Goal: Check status: Check status

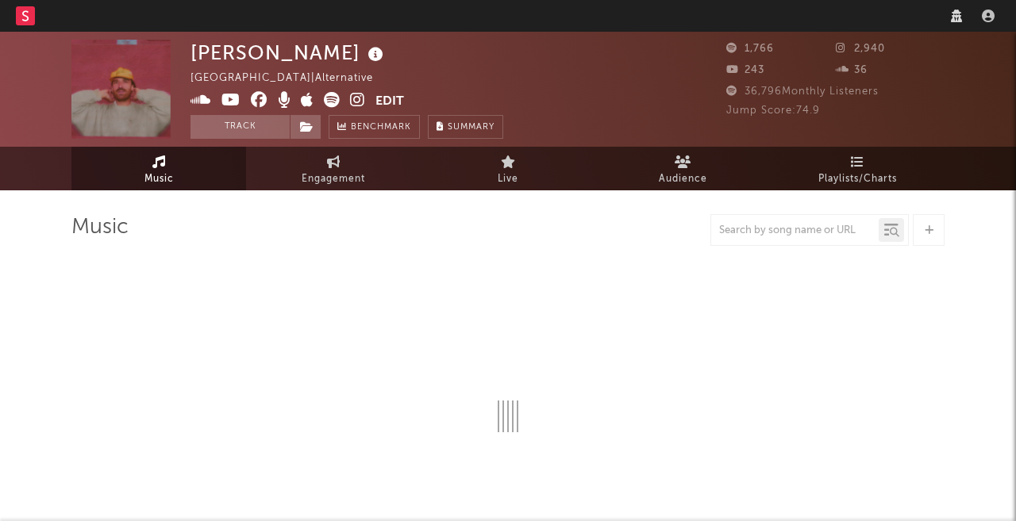
select select "6m"
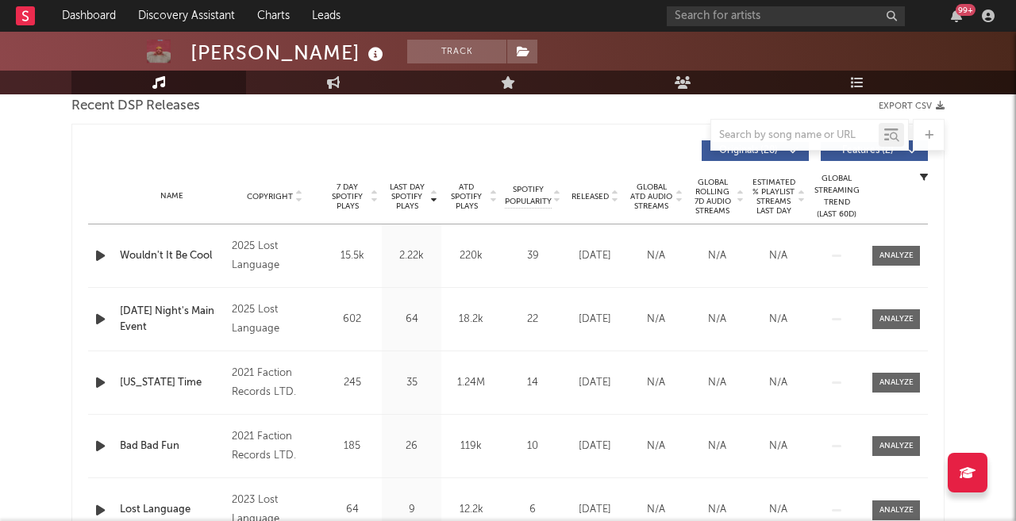
scroll to position [565, 0]
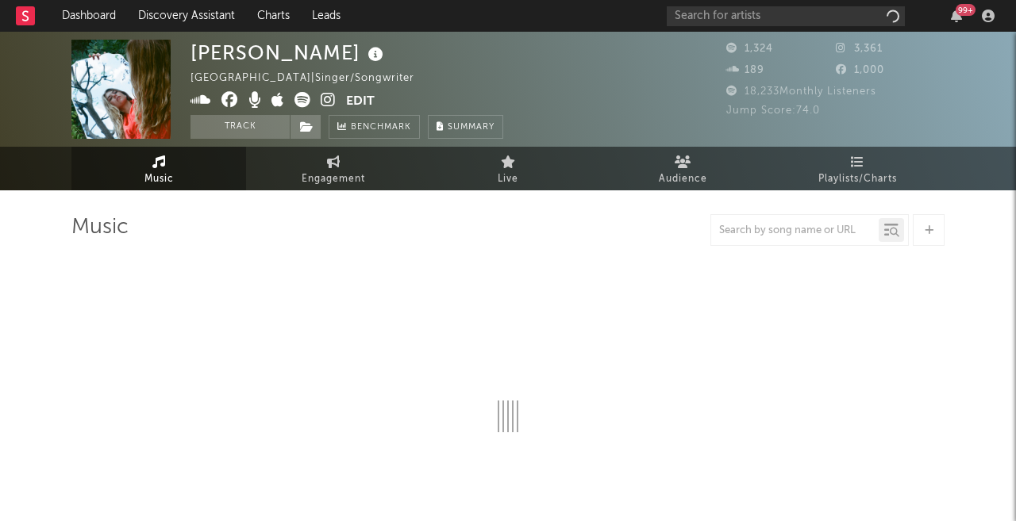
select select "1w"
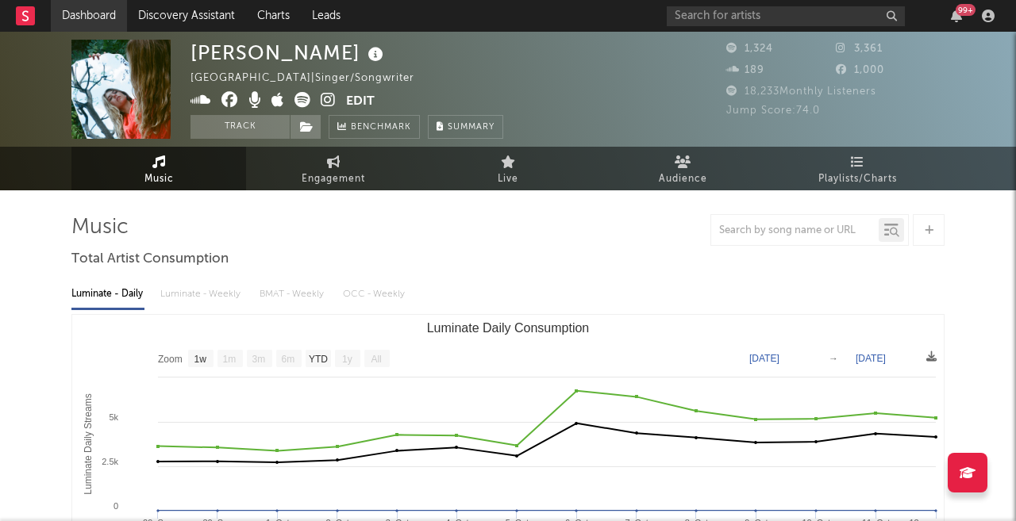
click at [81, 10] on link "Dashboard" at bounding box center [89, 16] width 76 height 32
